Goal: Task Accomplishment & Management: Complete application form

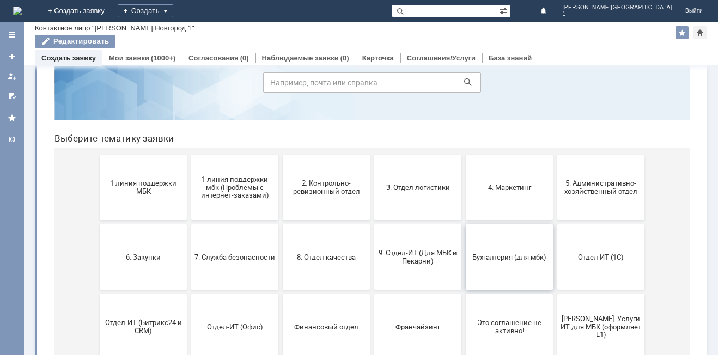
scroll to position [109, 0]
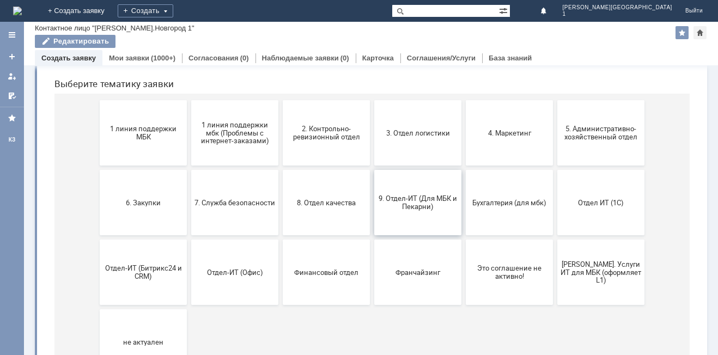
click at [422, 220] on button "9. Отдел-ИТ (Для МБК и Пекарни)" at bounding box center [417, 202] width 87 height 65
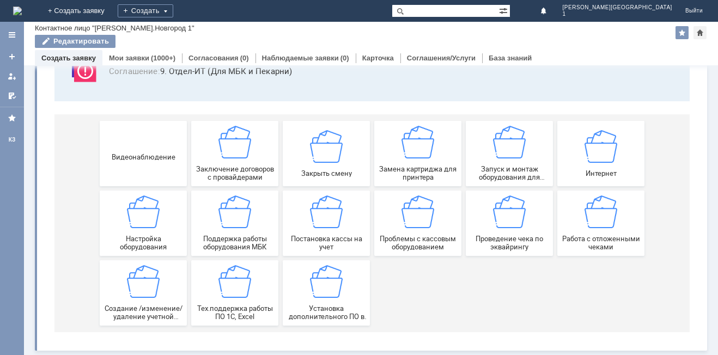
scroll to position [90, 0]
click at [417, 166] on span "Замена картриджа для принтера" at bounding box center [418, 173] width 81 height 16
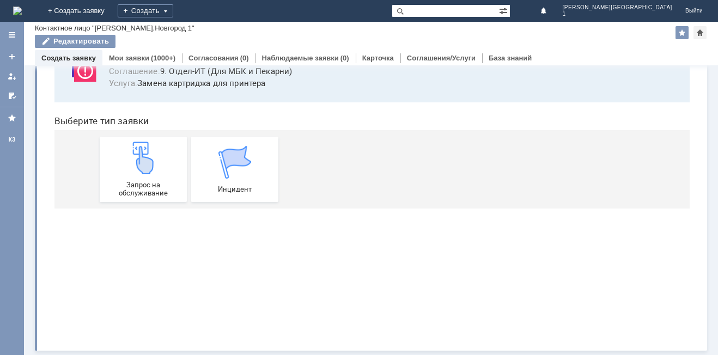
scroll to position [0, 0]
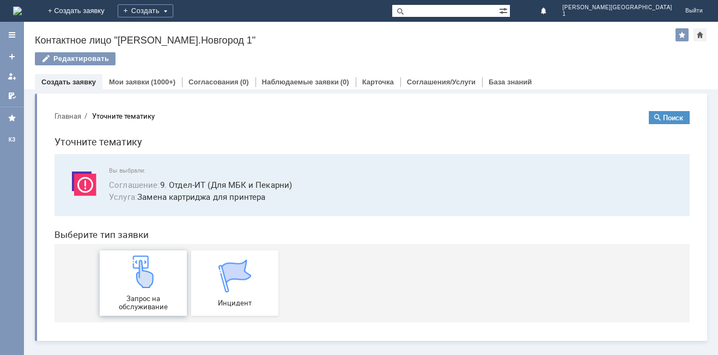
click at [112, 287] on div "Запрос на обслуживание" at bounding box center [143, 284] width 81 height 56
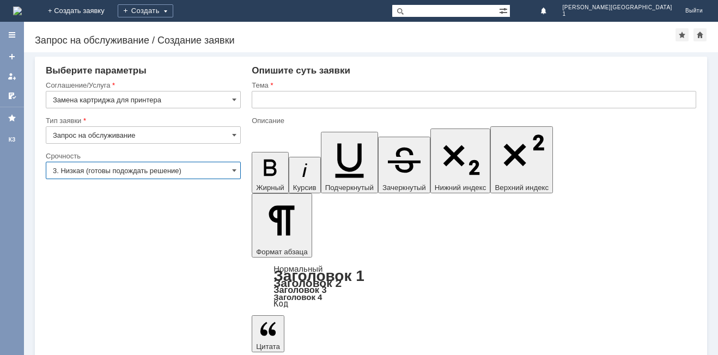
click at [93, 177] on input "3. Низкая (готовы подождать решение)" at bounding box center [143, 170] width 195 height 17
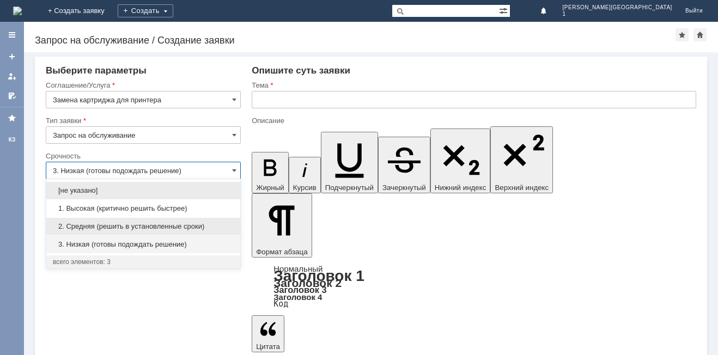
click at [86, 227] on span "2. Средняя (решить в установленные сроки)" at bounding box center [143, 226] width 181 height 9
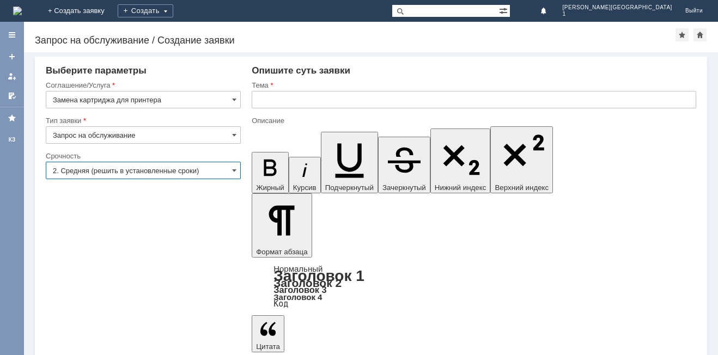
click at [102, 173] on input "2. Средняя (решить в установленные сроки)" at bounding box center [143, 170] width 195 height 17
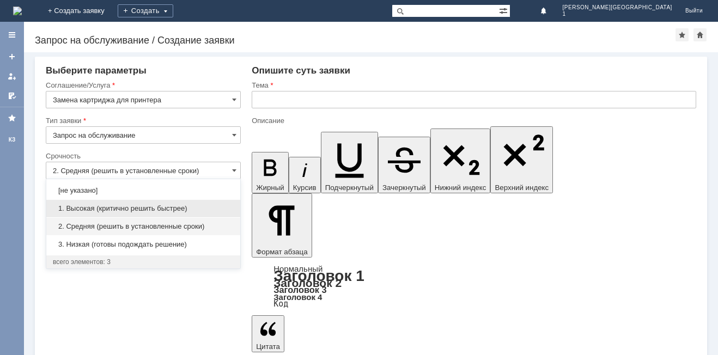
click at [98, 207] on span "1. Высокая (критично решить быстрее)" at bounding box center [143, 208] width 181 height 9
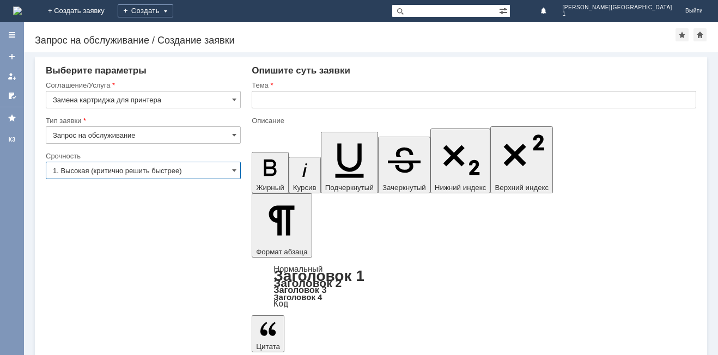
type input "1. Высокая (критично решить быстрее)"
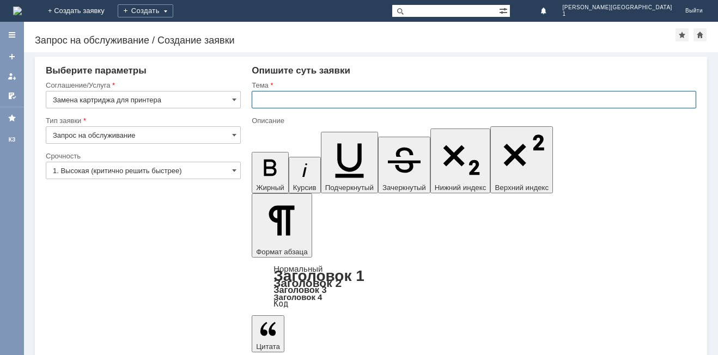
click at [296, 97] on input "text" at bounding box center [474, 99] width 445 height 17
type input "Картридж"
